Goal: Task Accomplishment & Management: Manage account settings

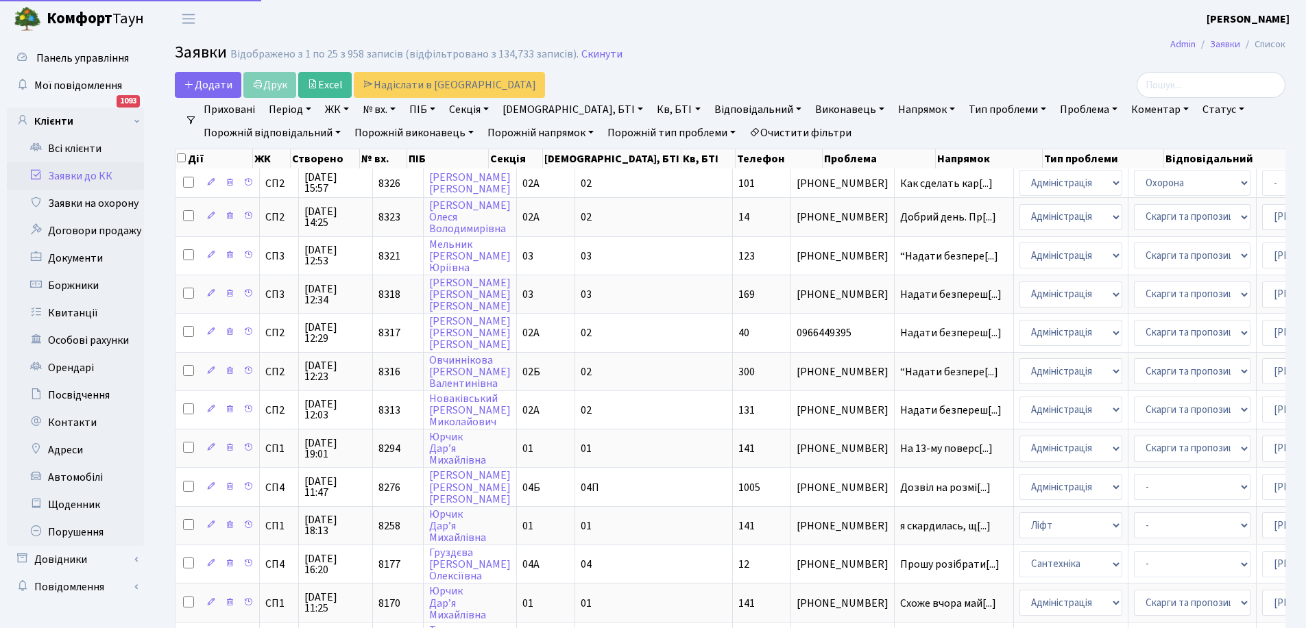
select select "25"
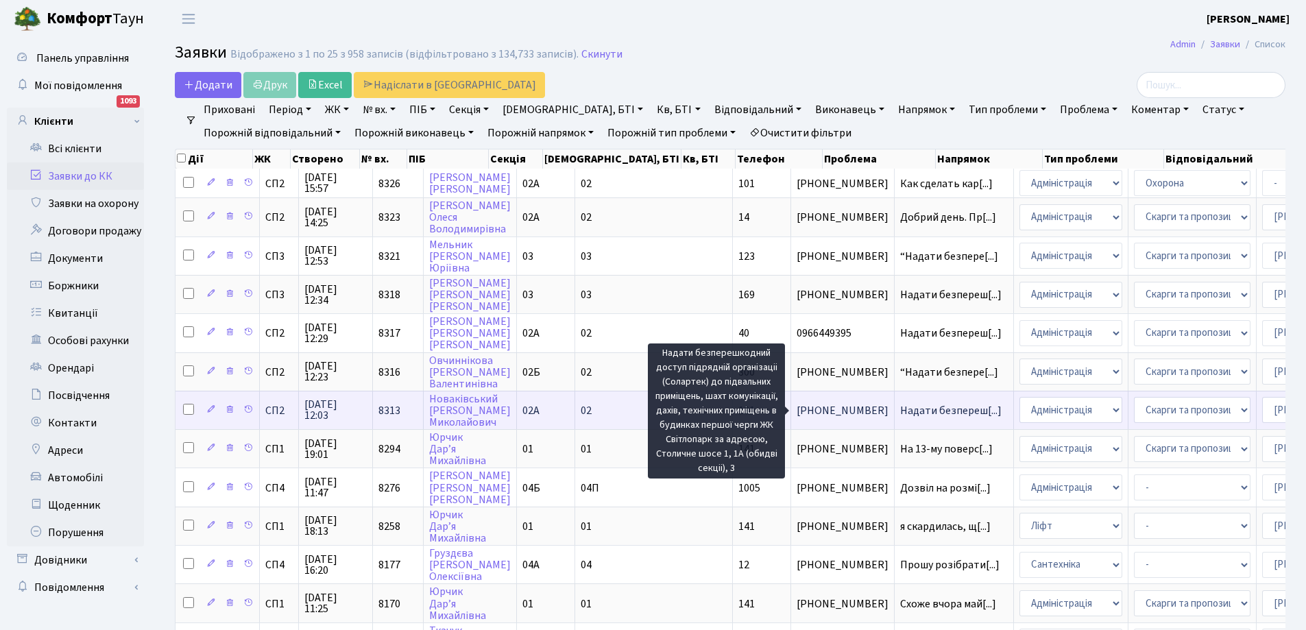
click at [900, 412] on span "Надати безпереш[...]" at bounding box center [950, 410] width 101 height 15
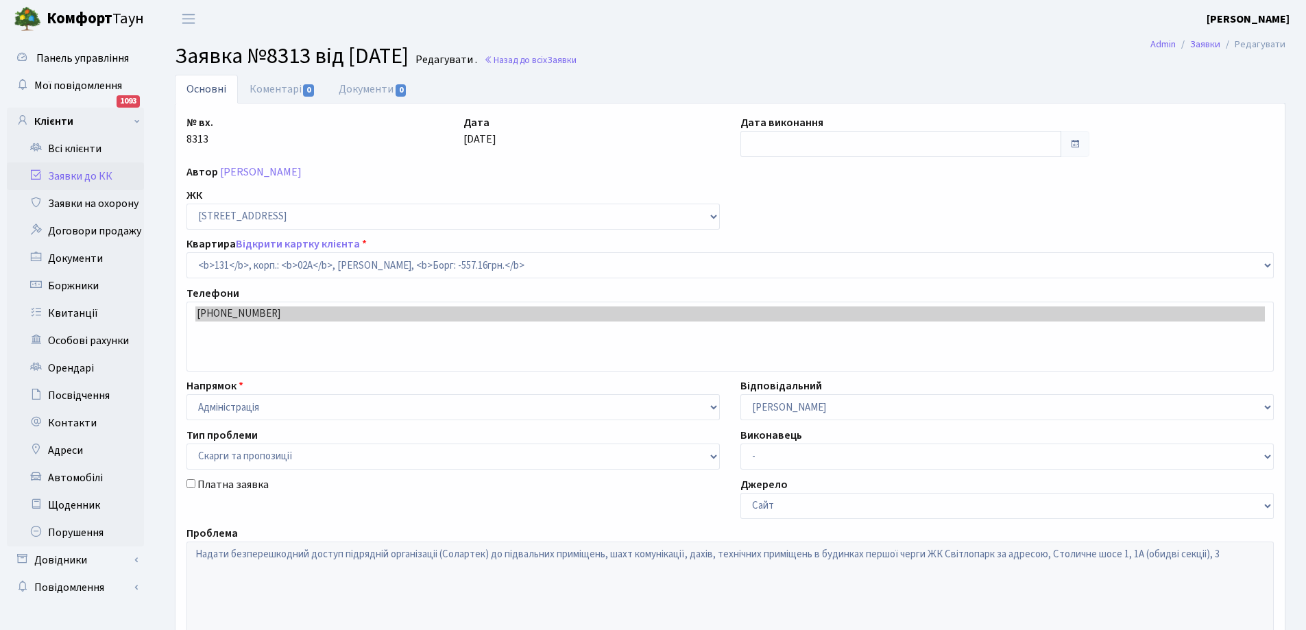
select select "20381"
select select "55"
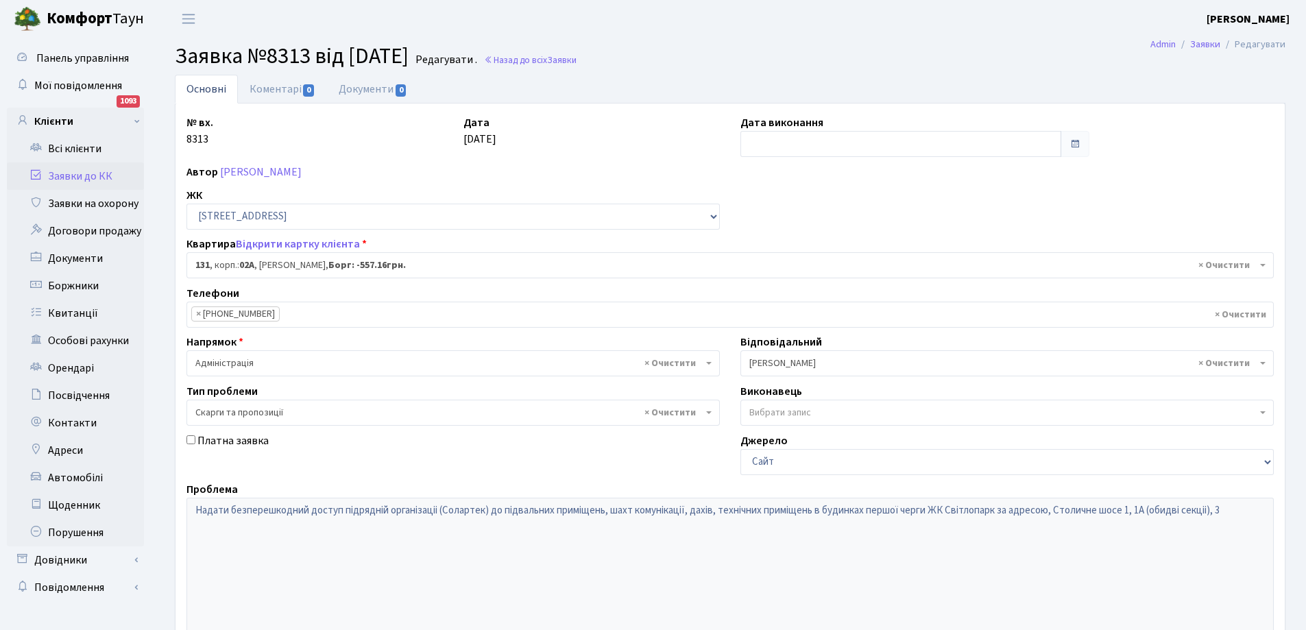
click at [79, 173] on link "Заявки до КК" at bounding box center [75, 175] width 137 height 27
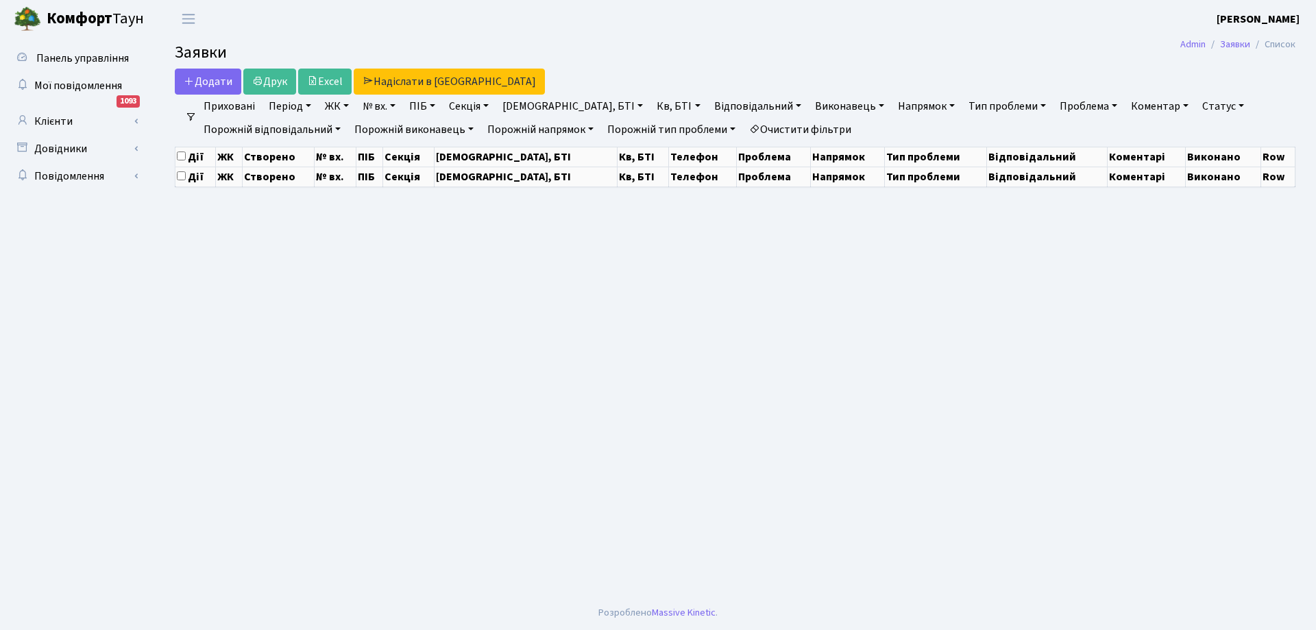
select select "25"
